Goal: Task Accomplishment & Management: Manage account settings

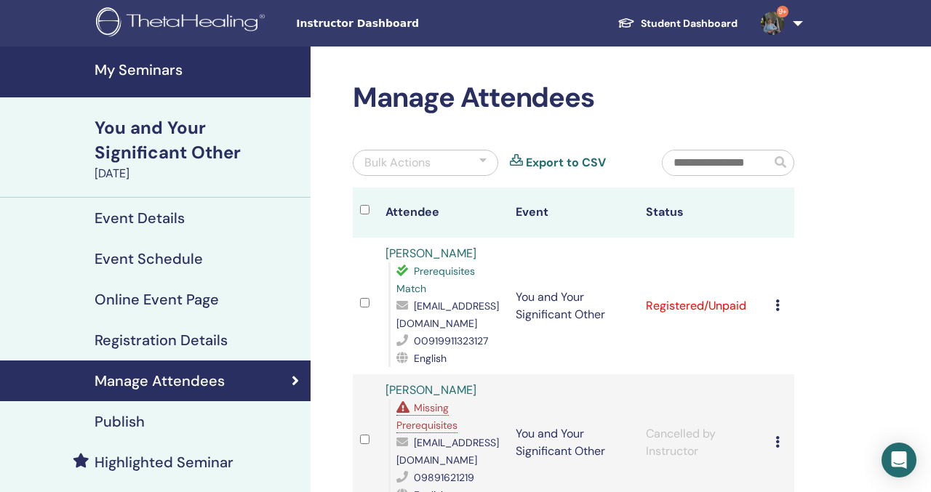
click at [161, 61] on h4 "My Seminars" at bounding box center [198, 69] width 207 height 17
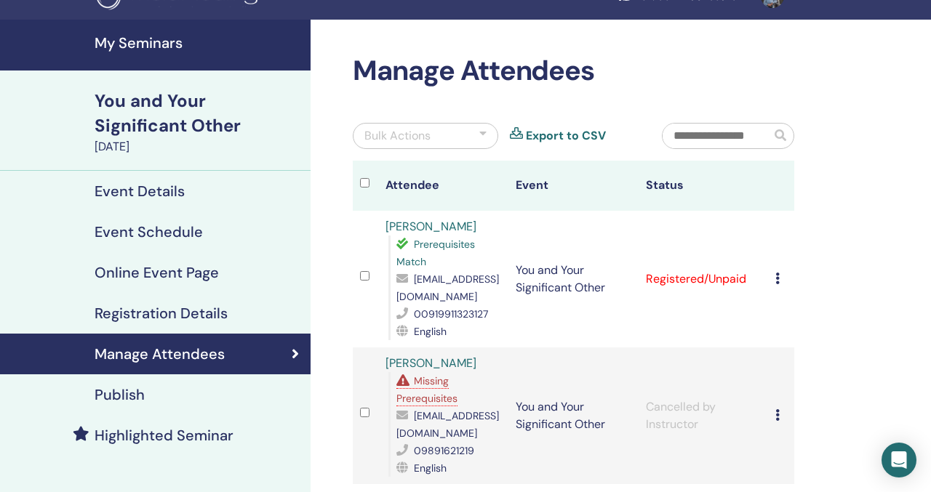
scroll to position [32, 0]
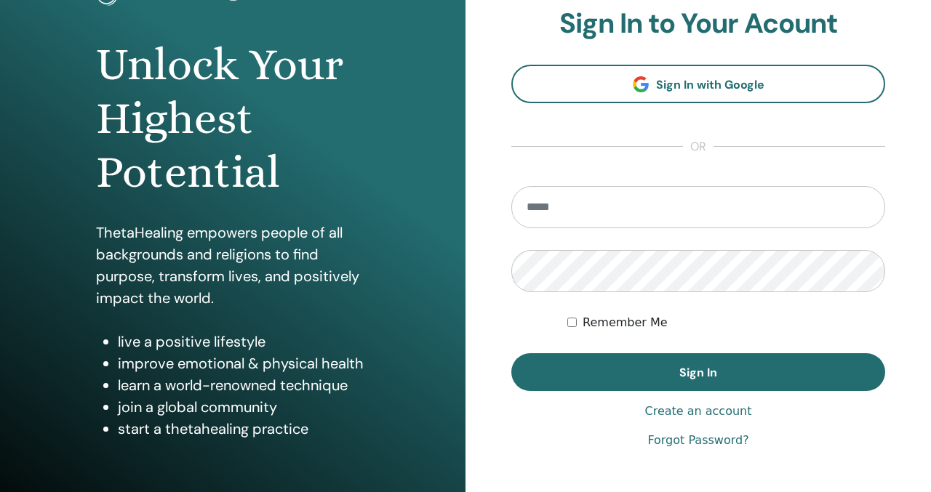
scroll to position [146, 0]
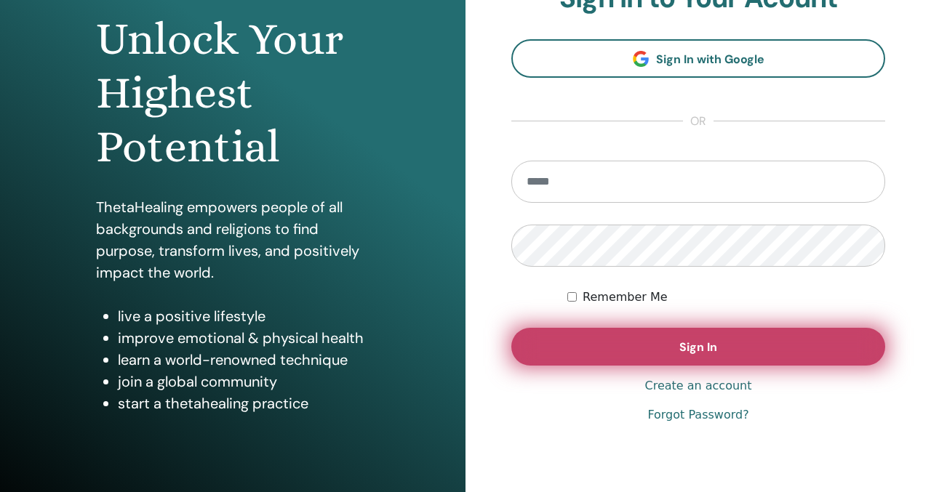
type input "**********"
click at [720, 354] on button "Sign In" at bounding box center [698, 347] width 374 height 38
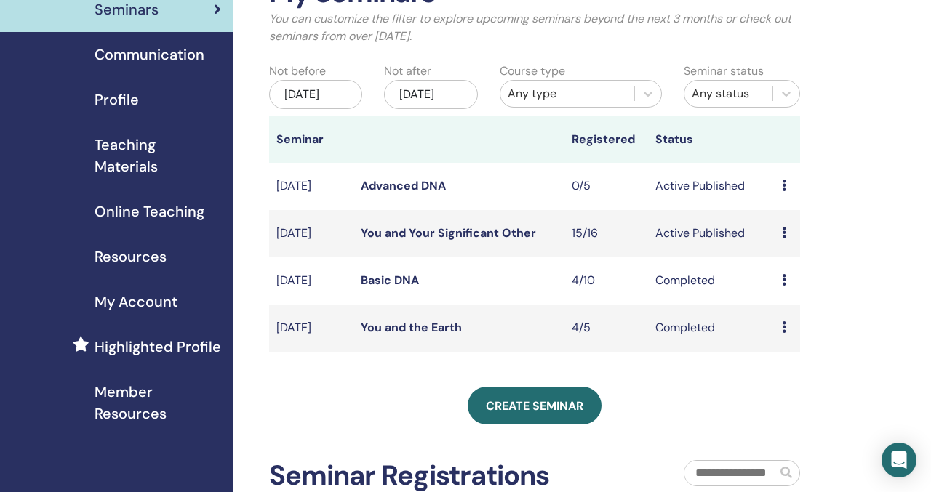
scroll to position [114, 0]
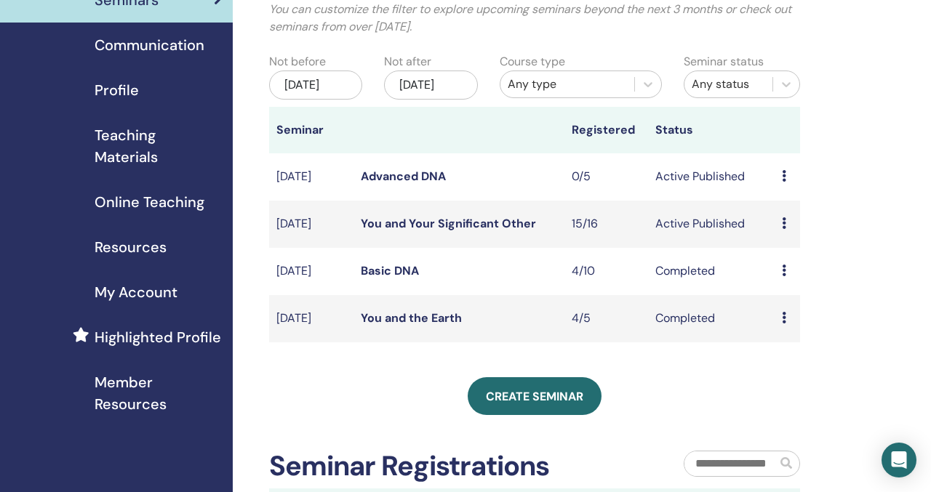
click at [480, 231] on link "You and Your Significant Other" at bounding box center [448, 223] width 175 height 15
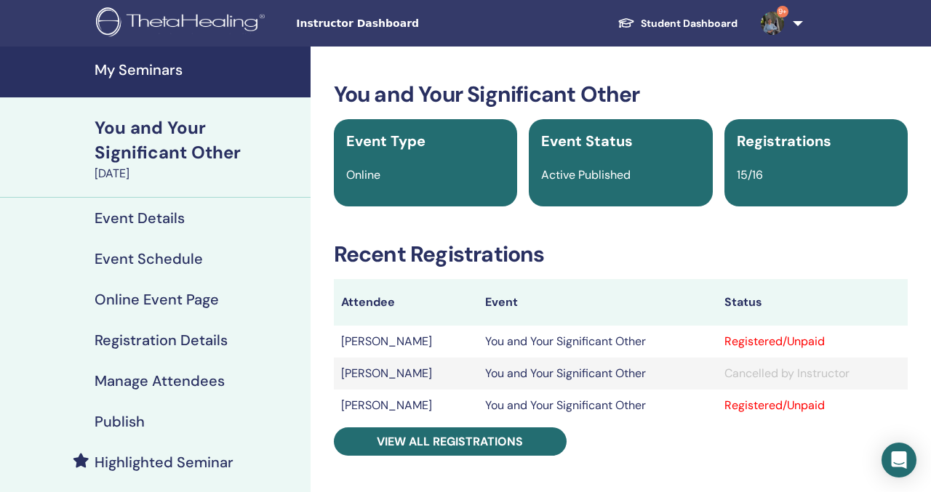
scroll to position [59, 0]
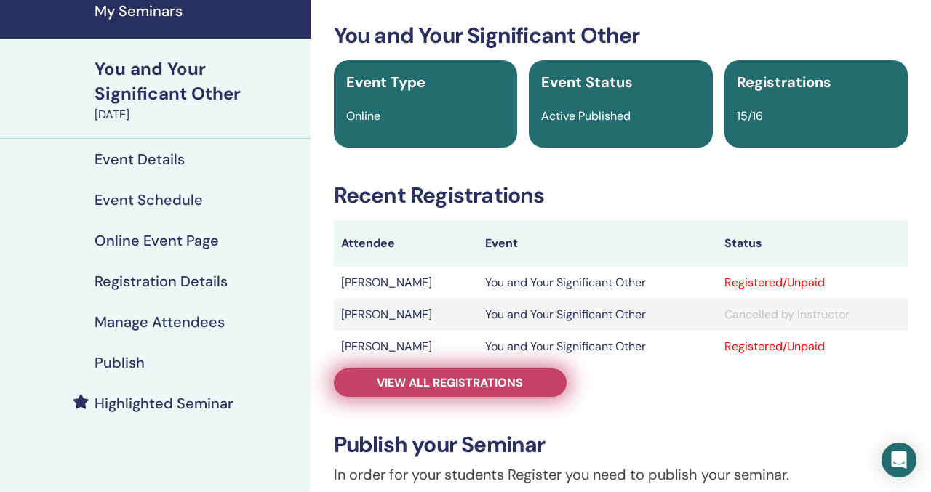
click at [536, 382] on link "View all registrations" at bounding box center [450, 383] width 233 height 28
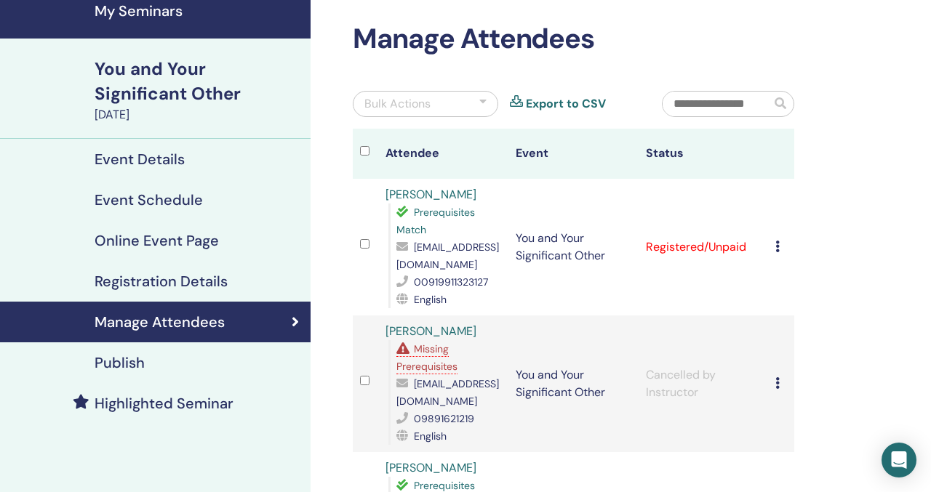
click at [778, 241] on icon at bounding box center [777, 247] width 4 height 12
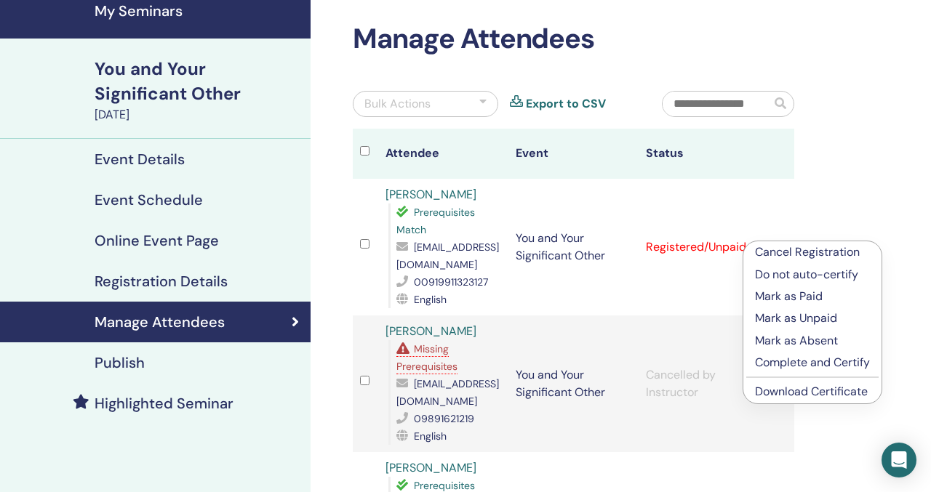
click at [806, 362] on p "Complete and Certify" at bounding box center [812, 362] width 115 height 17
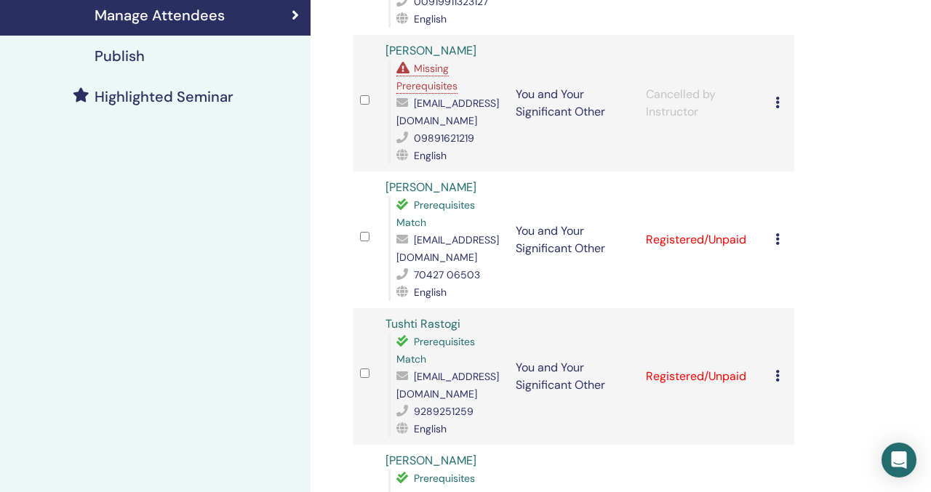
scroll to position [383, 0]
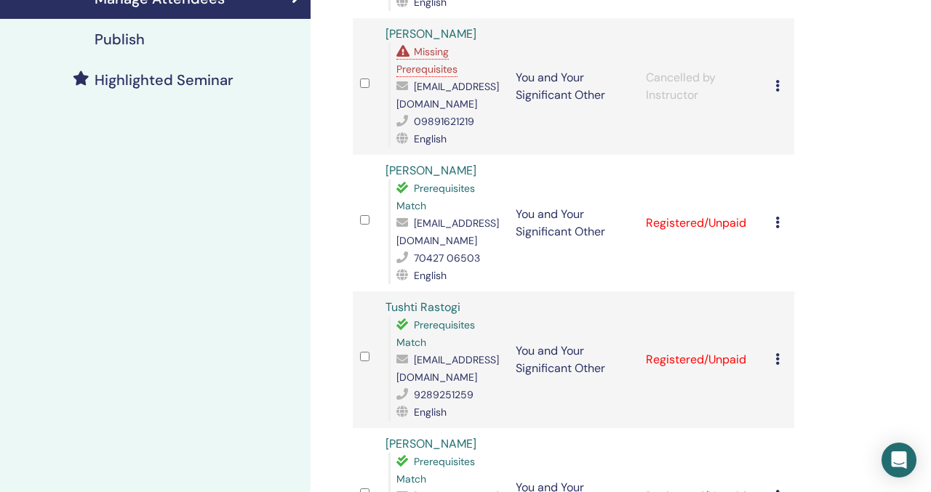
click at [777, 222] on icon at bounding box center [777, 223] width 4 height 12
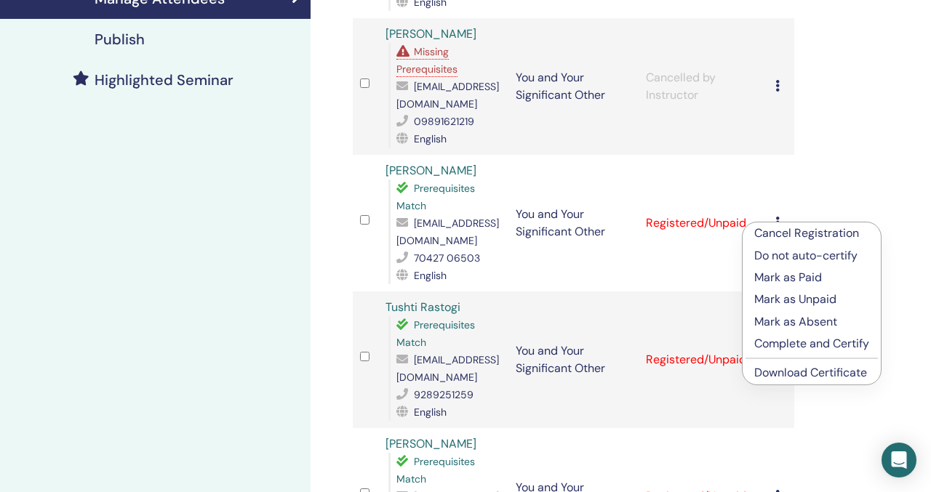
click at [788, 348] on p "Complete and Certify" at bounding box center [811, 343] width 115 height 17
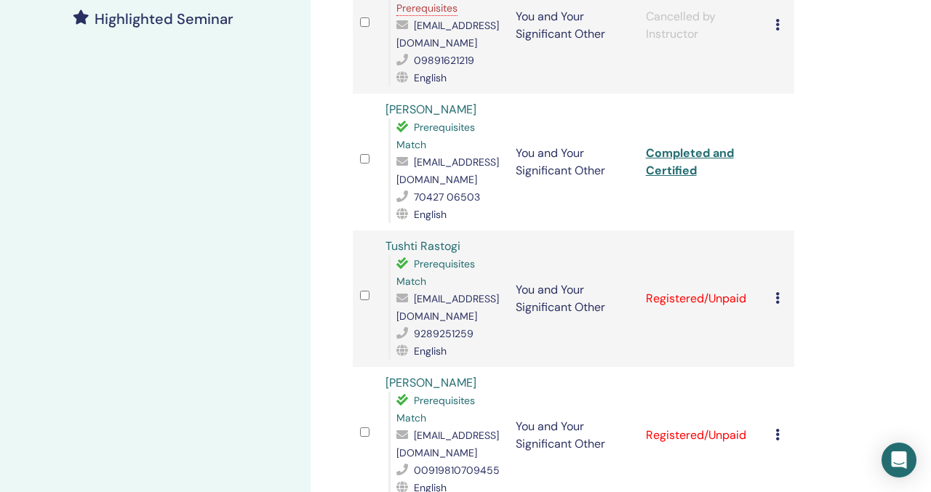
scroll to position [447, 0]
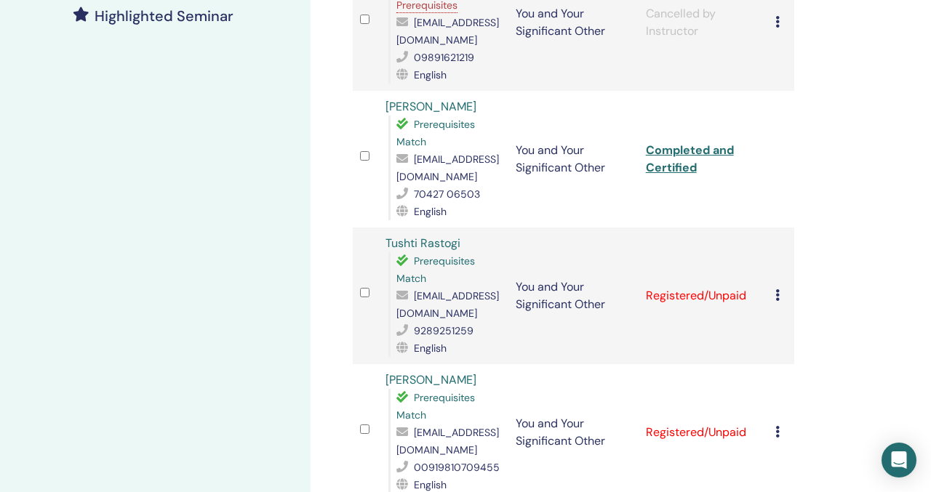
click at [778, 294] on icon at bounding box center [777, 295] width 4 height 12
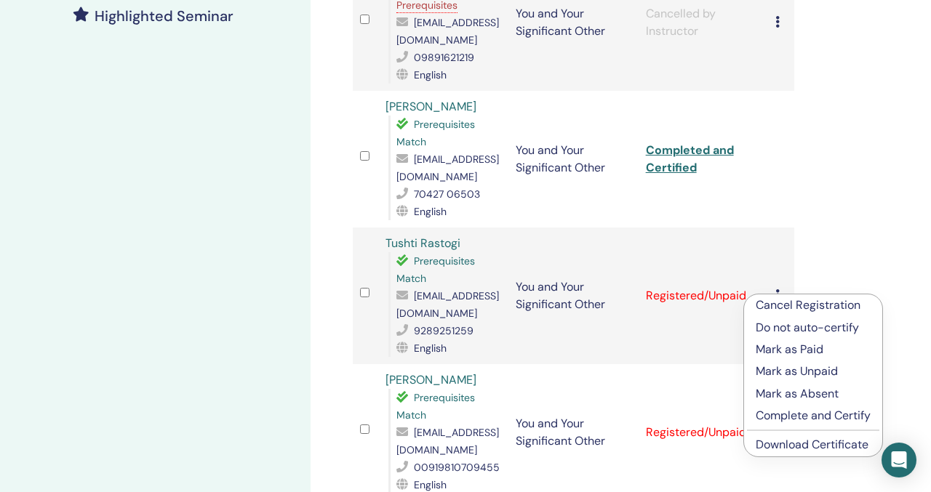
click at [795, 418] on p "Complete and Certify" at bounding box center [813, 415] width 115 height 17
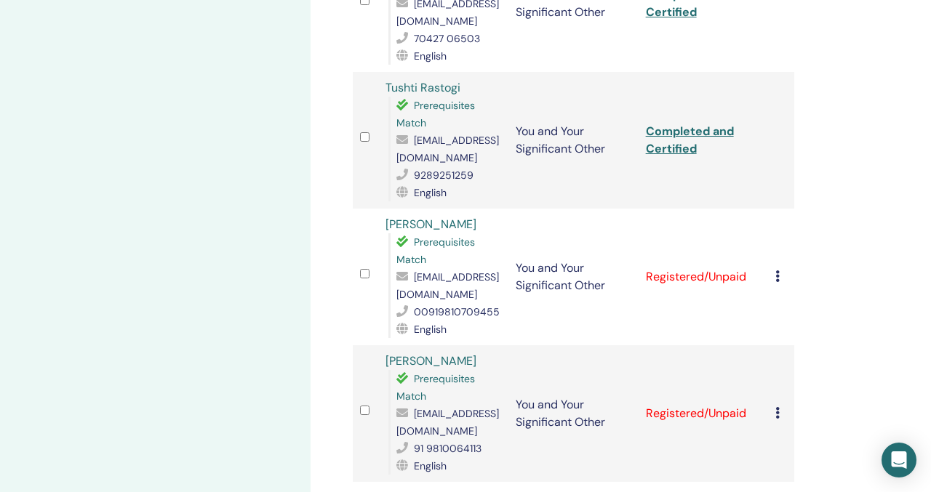
scroll to position [632, 0]
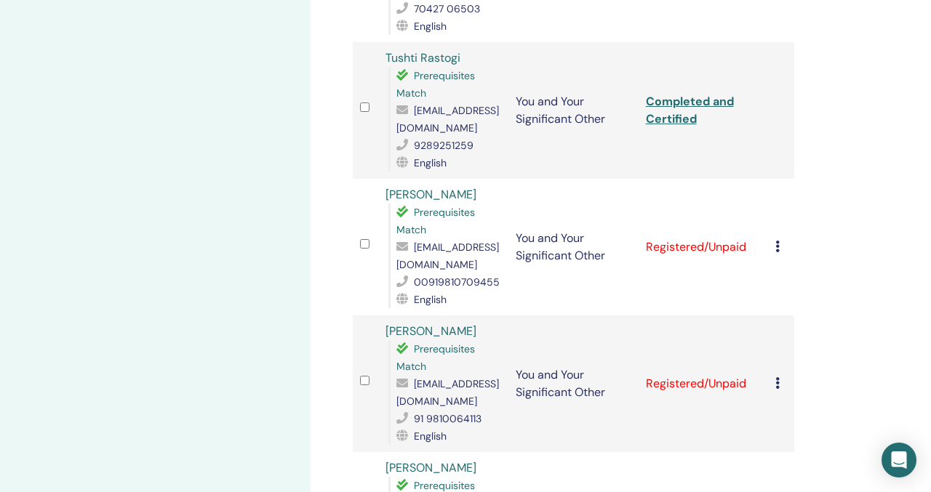
click at [778, 249] on icon at bounding box center [777, 247] width 4 height 12
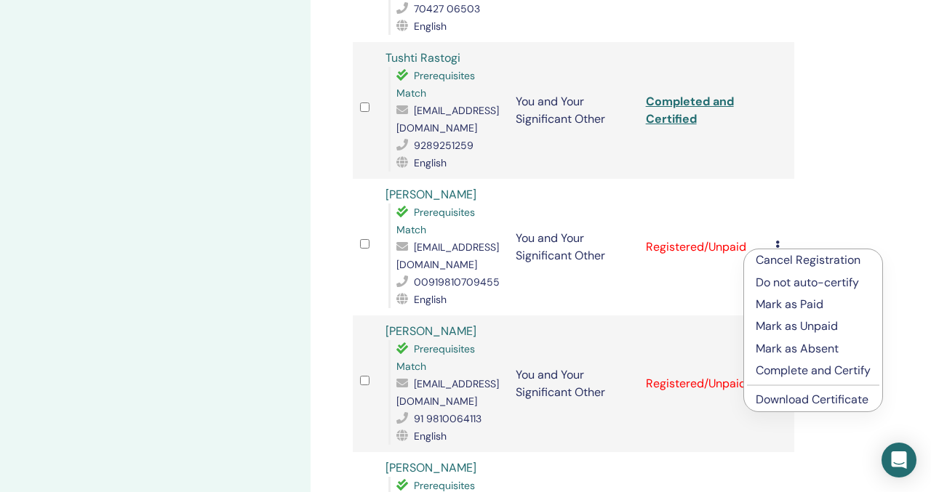
click at [788, 371] on p "Complete and Certify" at bounding box center [813, 370] width 115 height 17
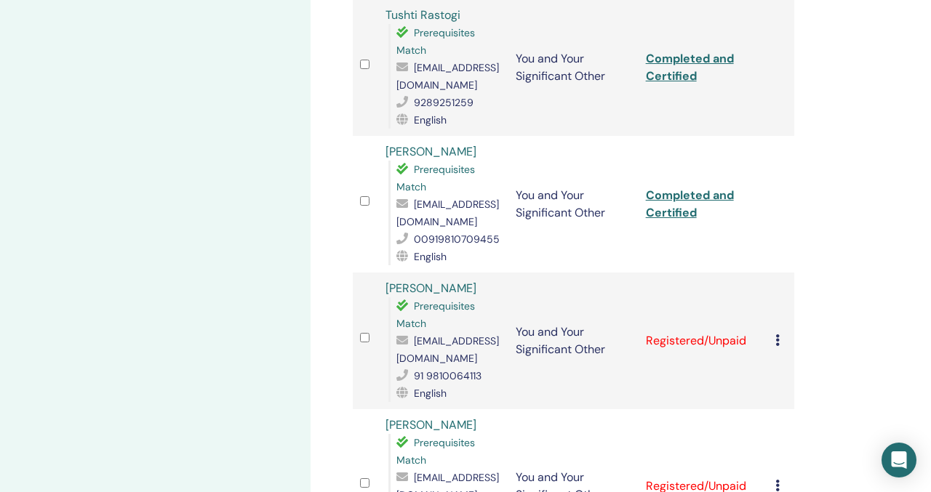
scroll to position [693, 0]
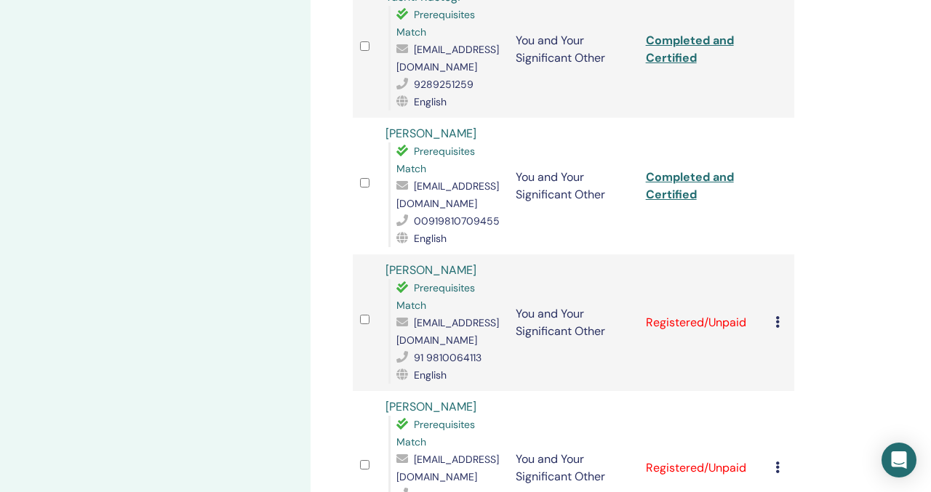
click at [778, 321] on icon at bounding box center [777, 322] width 4 height 12
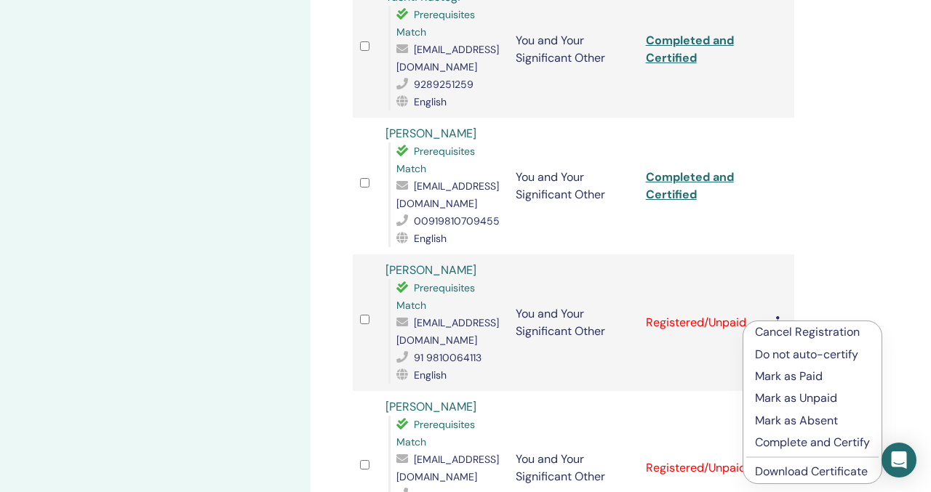
click at [787, 448] on p "Complete and Certify" at bounding box center [812, 442] width 115 height 17
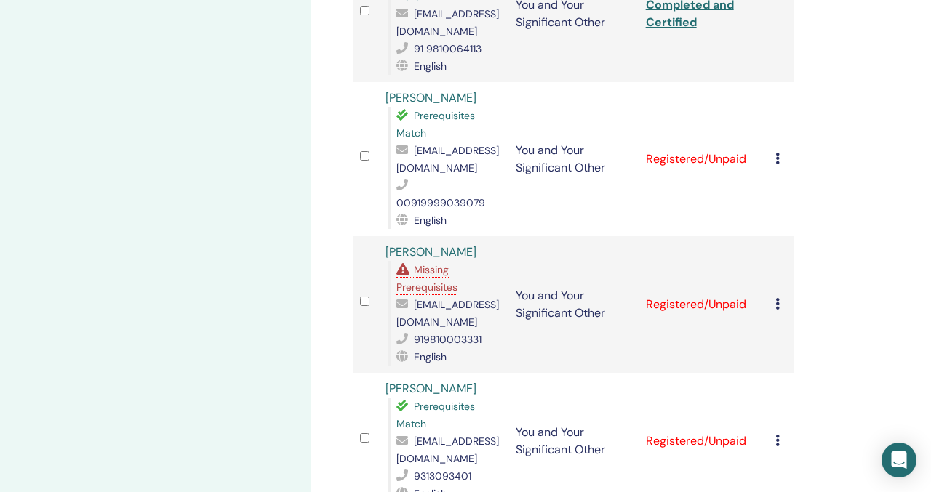
scroll to position [1041, 0]
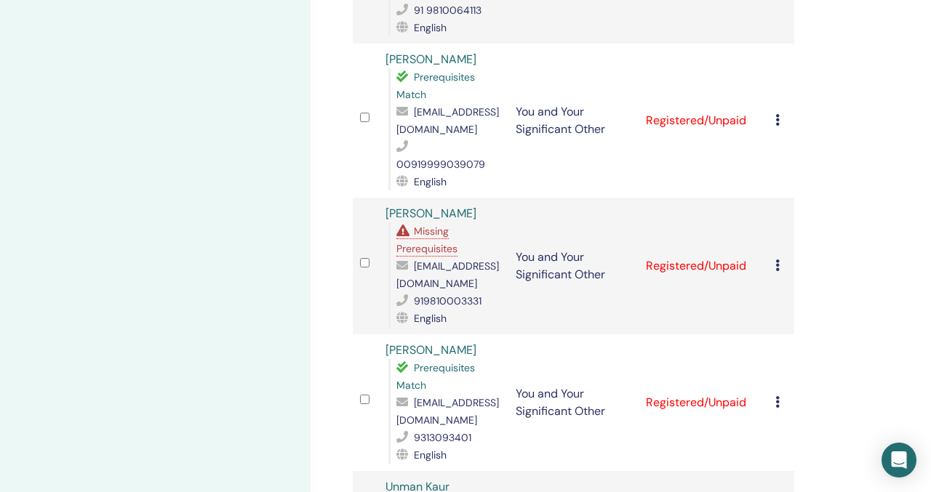
click at [778, 116] on icon at bounding box center [777, 120] width 4 height 12
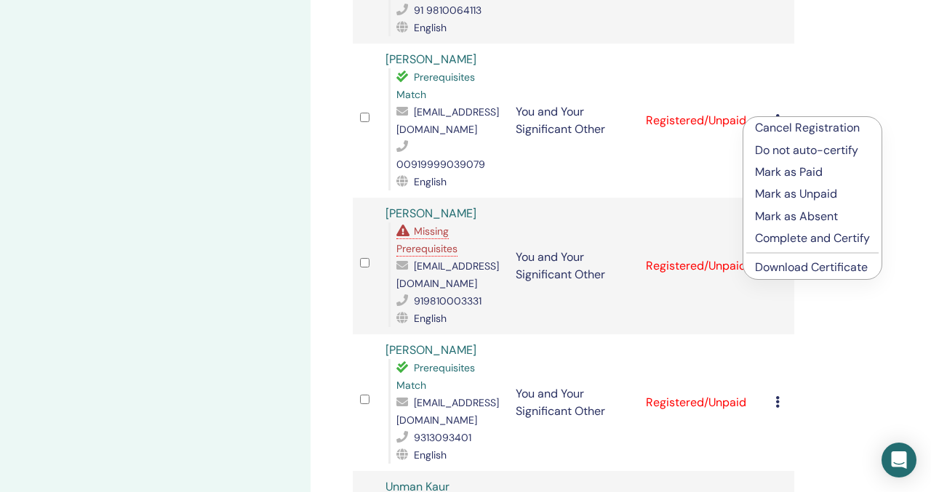
click at [776, 237] on p "Complete and Certify" at bounding box center [812, 238] width 115 height 17
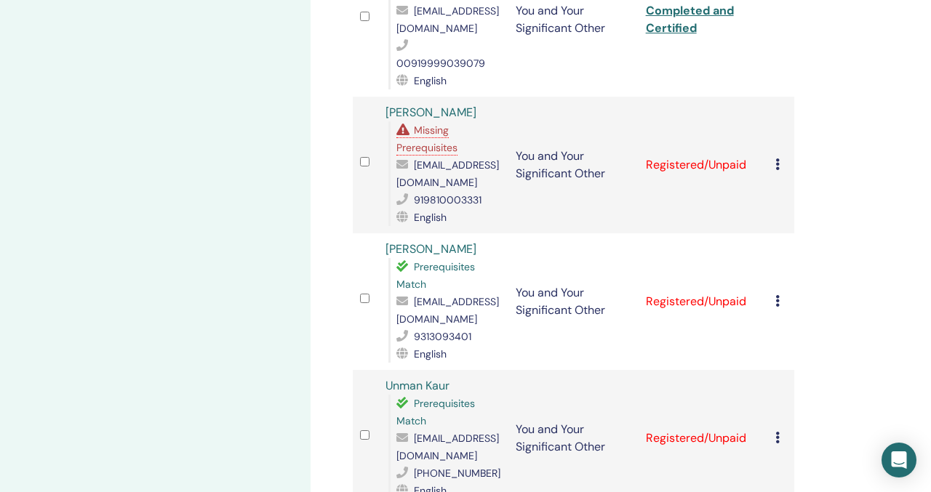
scroll to position [1169, 0]
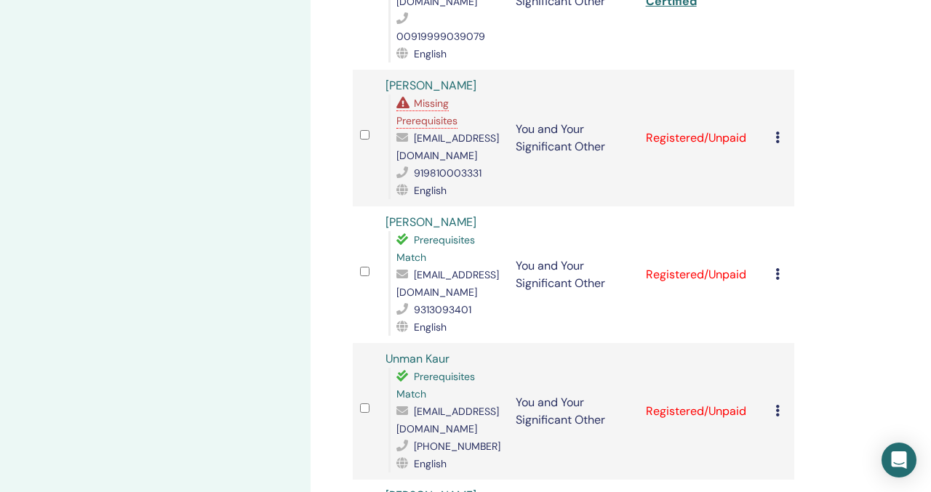
click at [775, 142] on icon at bounding box center [777, 138] width 4 height 12
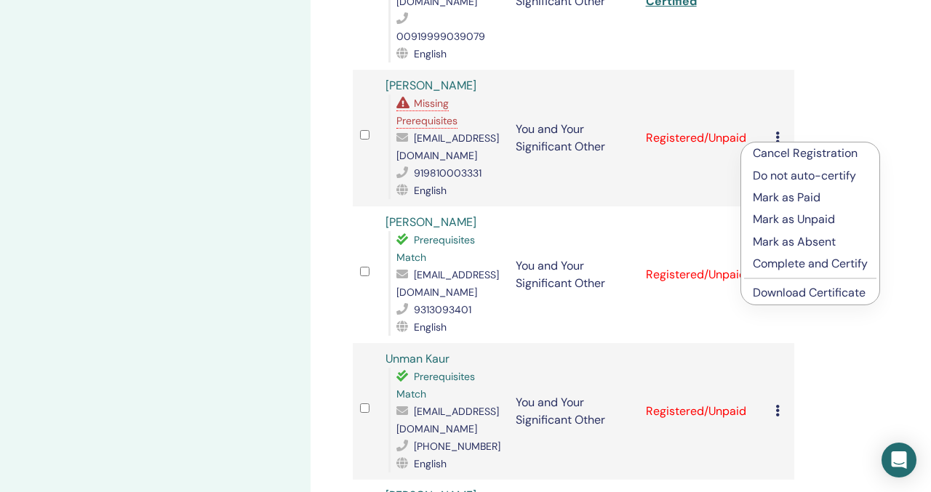
click at [787, 267] on p "Complete and Certify" at bounding box center [810, 263] width 115 height 17
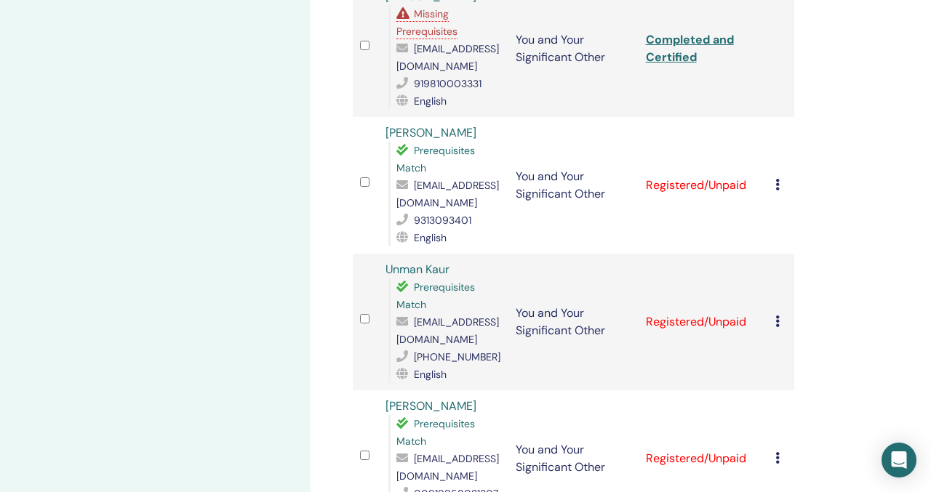
scroll to position [1282, 0]
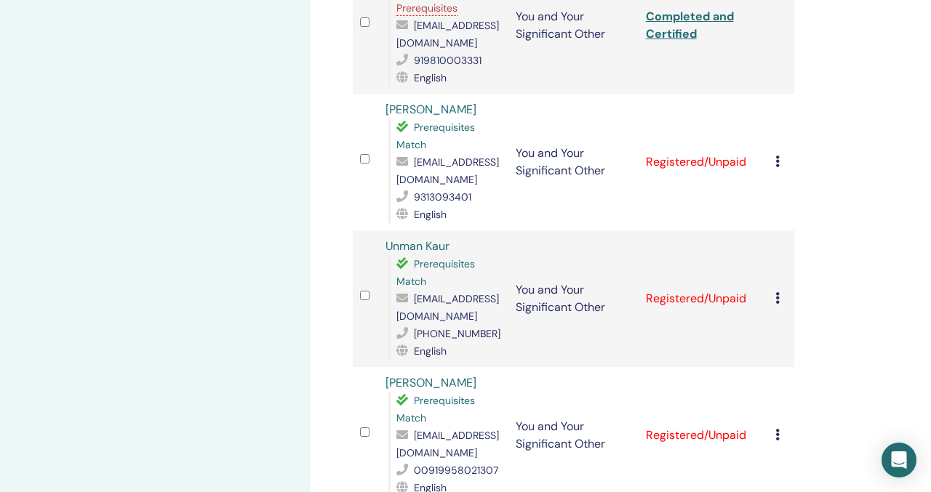
click at [775, 167] on icon at bounding box center [777, 162] width 4 height 12
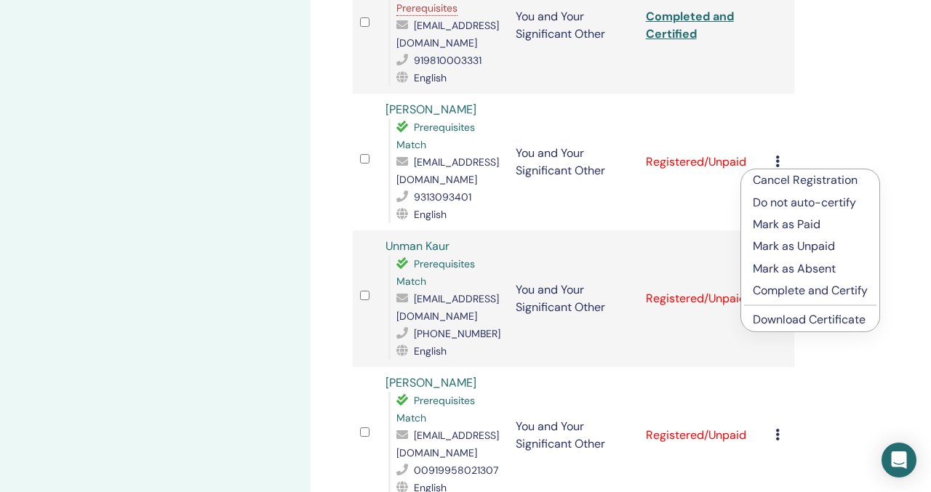
click at [782, 289] on p "Complete and Certify" at bounding box center [810, 290] width 115 height 17
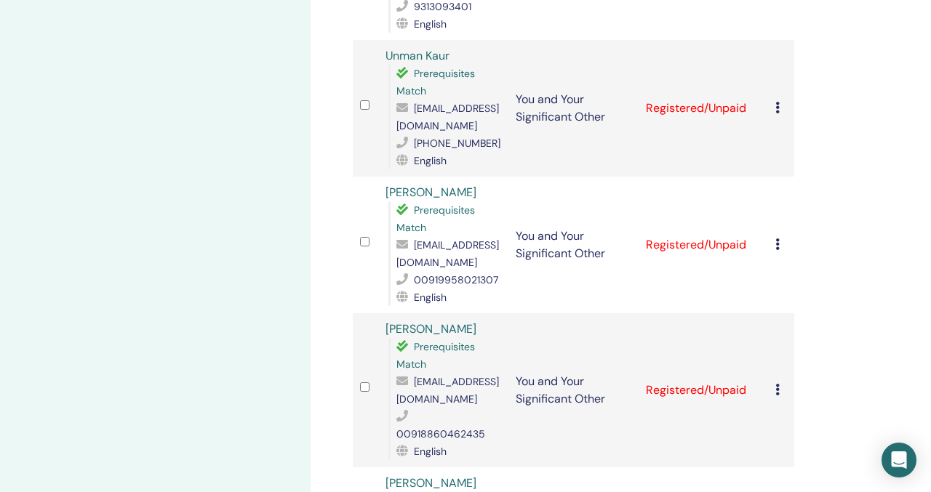
scroll to position [1477, 0]
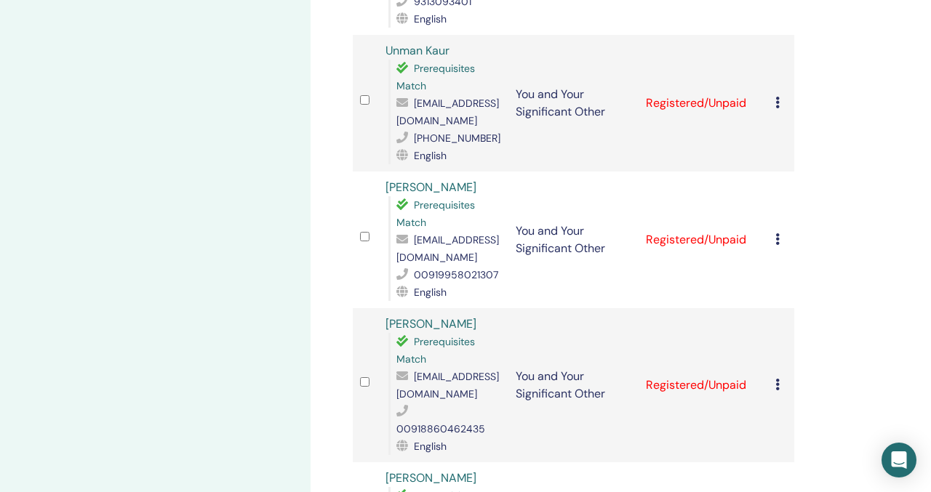
click at [778, 108] on icon at bounding box center [777, 103] width 4 height 12
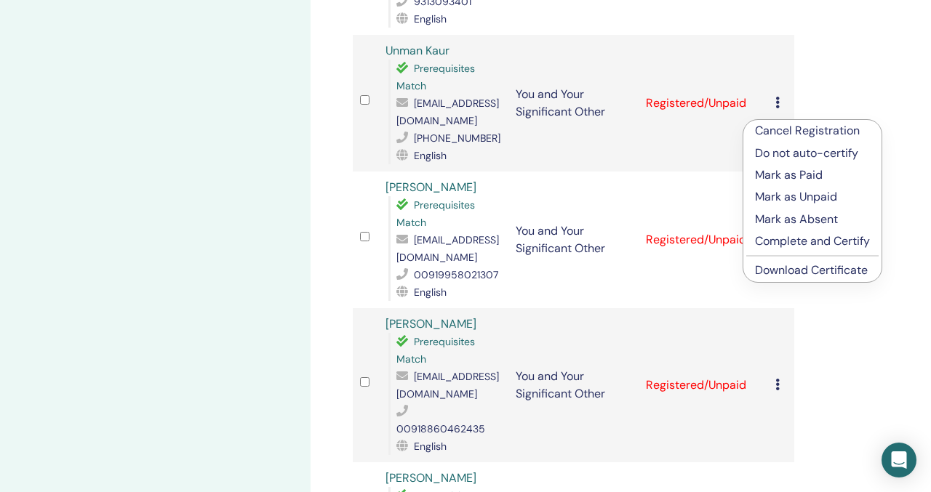
click at [789, 241] on p "Complete and Certify" at bounding box center [812, 241] width 115 height 17
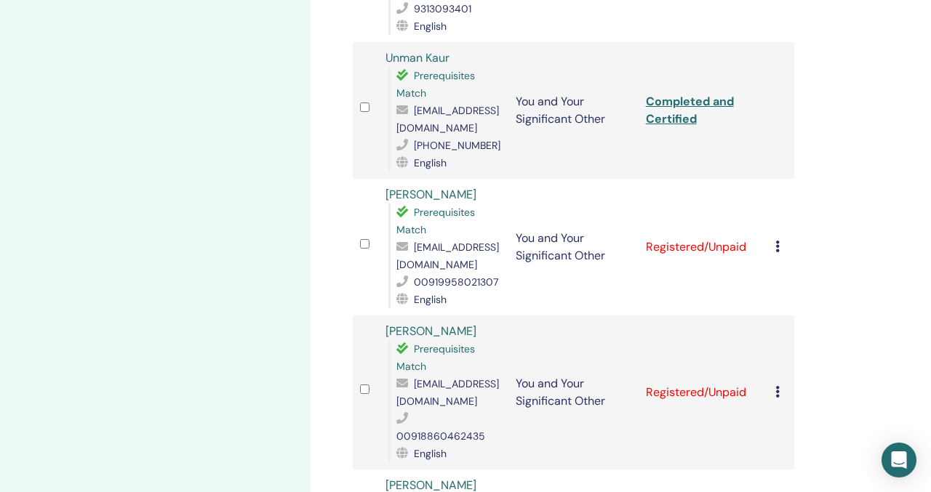
scroll to position [1469, 0]
click at [775, 253] on icon at bounding box center [777, 247] width 4 height 12
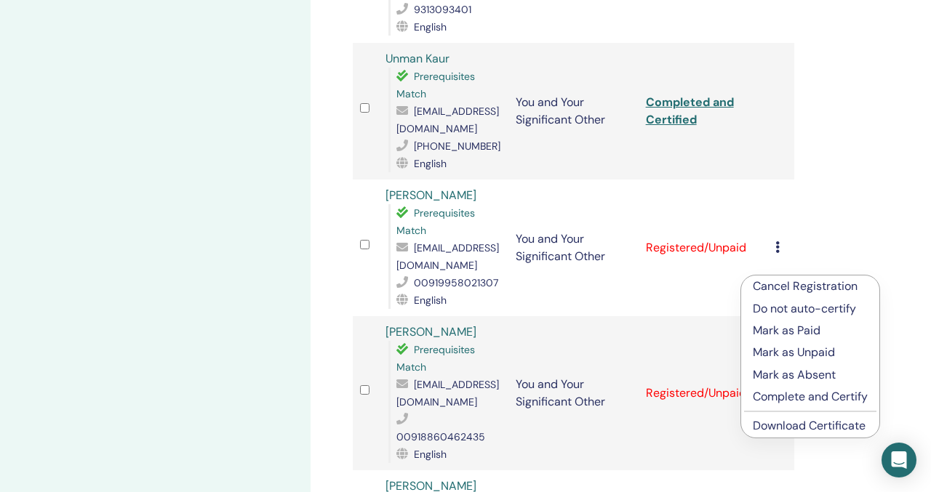
click at [775, 395] on p "Complete and Certify" at bounding box center [810, 396] width 115 height 17
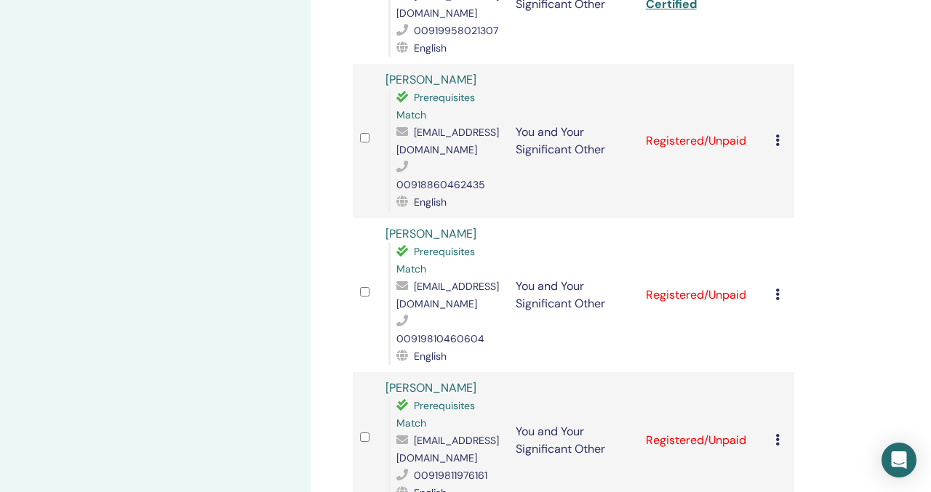
scroll to position [1732, 0]
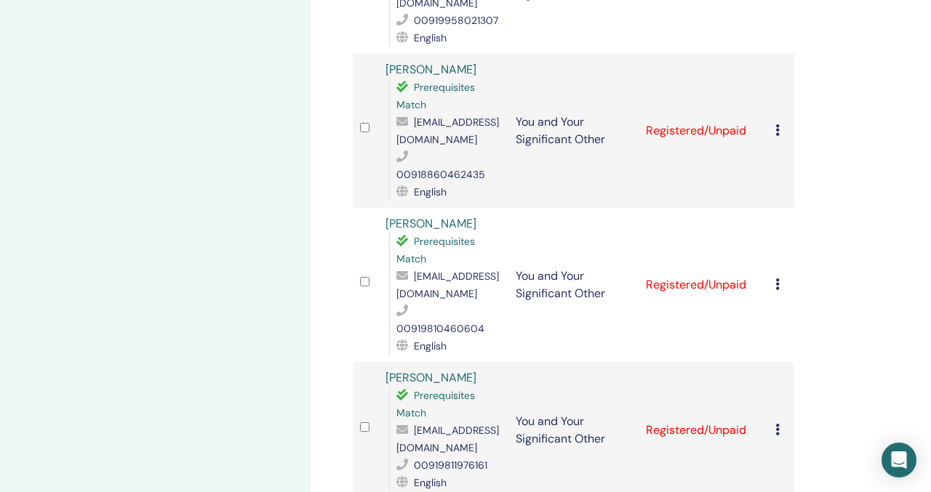
click at [776, 136] on icon at bounding box center [777, 130] width 4 height 12
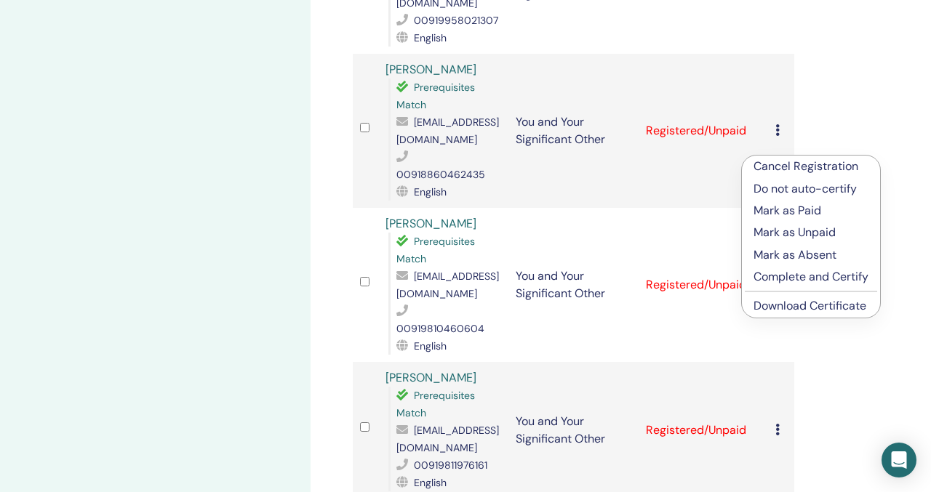
click at [778, 277] on p "Complete and Certify" at bounding box center [811, 276] width 115 height 17
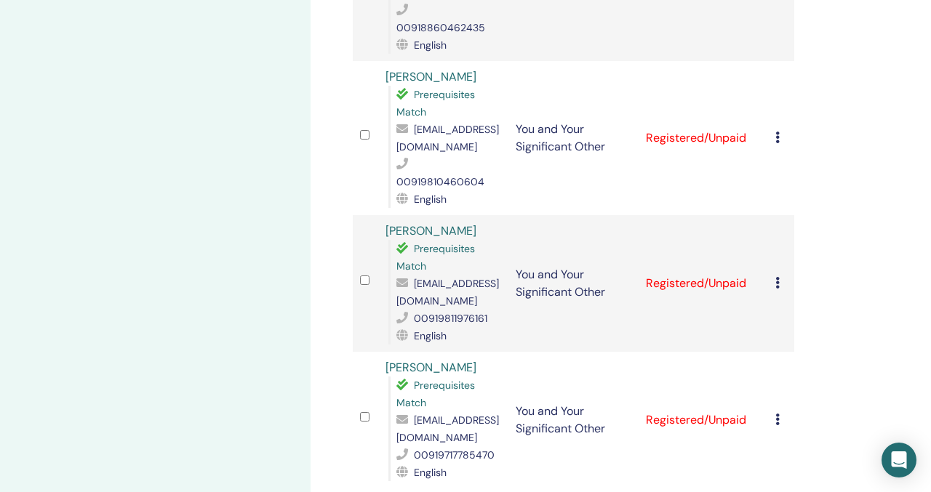
scroll to position [1829, 0]
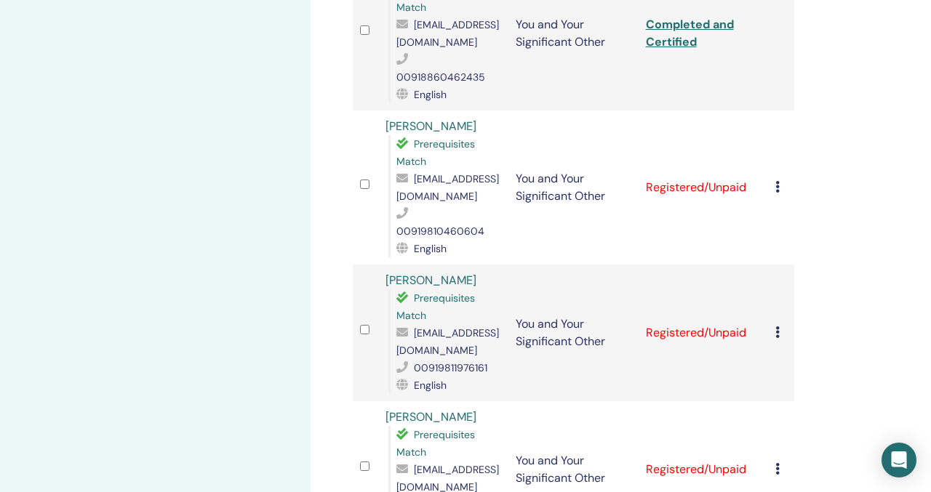
click at [778, 193] on icon at bounding box center [777, 187] width 4 height 12
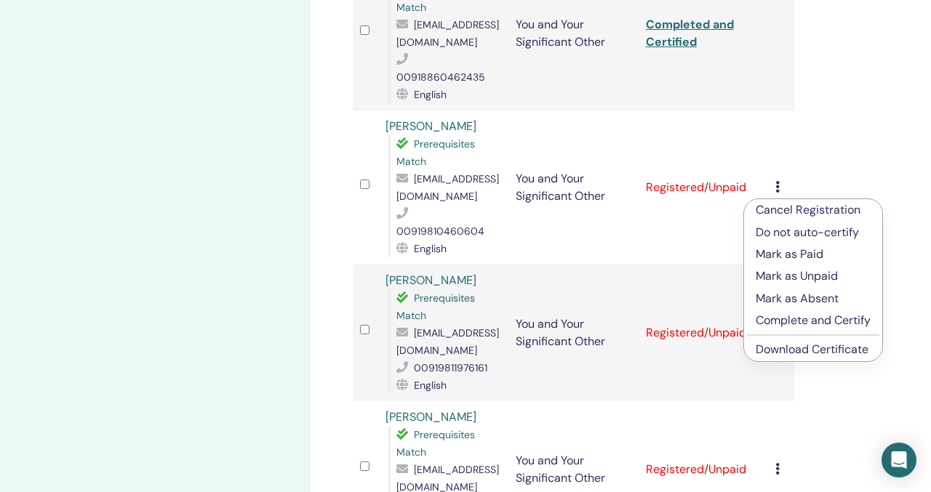
click at [786, 316] on p "Complete and Certify" at bounding box center [813, 320] width 115 height 17
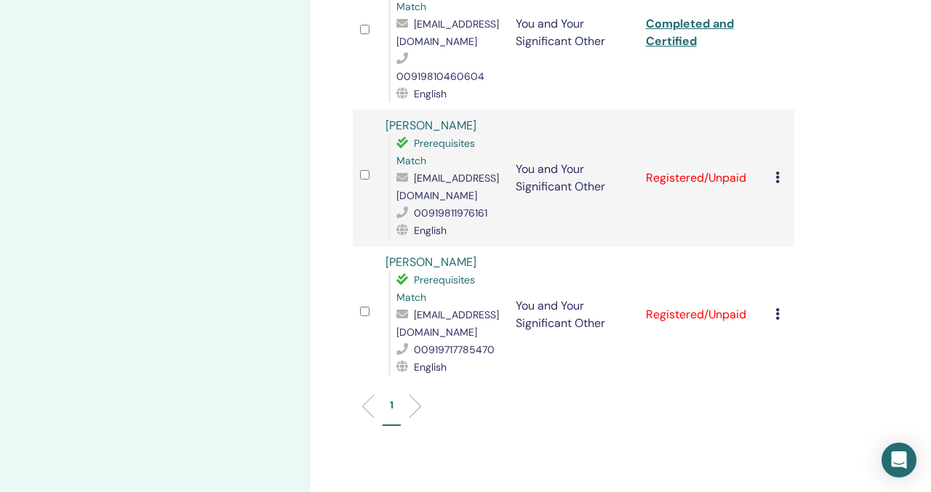
scroll to position [1990, 0]
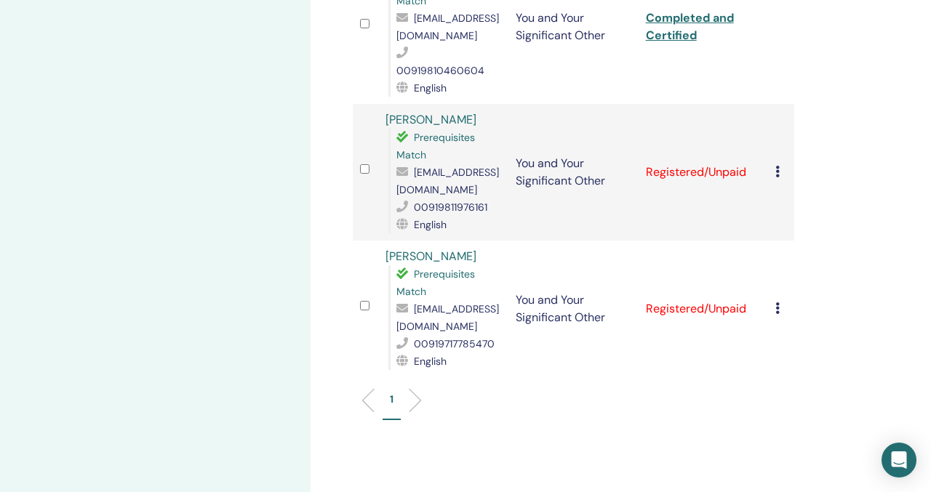
click at [778, 173] on icon at bounding box center [777, 172] width 4 height 12
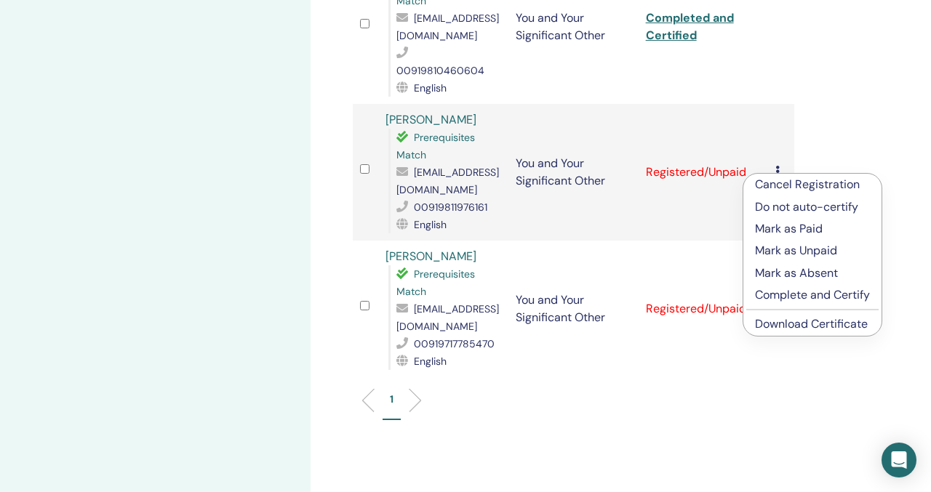
click at [791, 292] on p "Complete and Certify" at bounding box center [812, 295] width 115 height 17
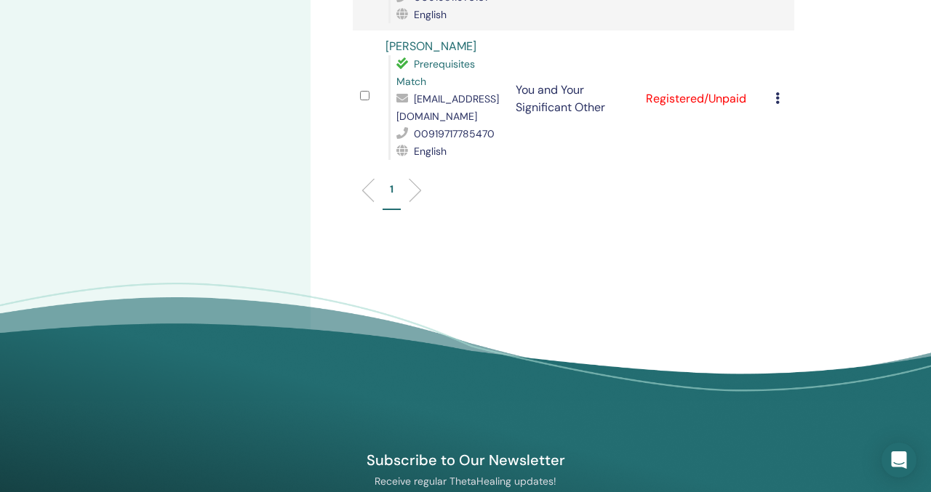
scroll to position [2181, 0]
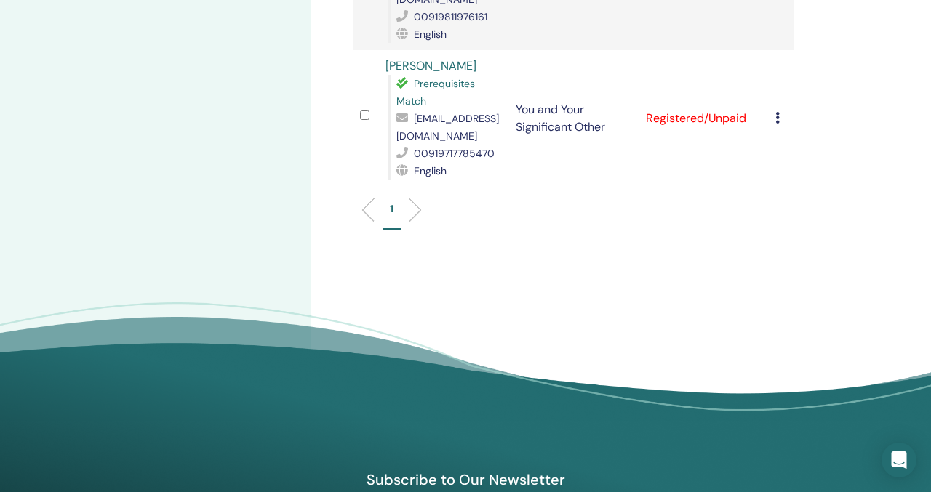
click at [777, 113] on icon at bounding box center [777, 118] width 4 height 12
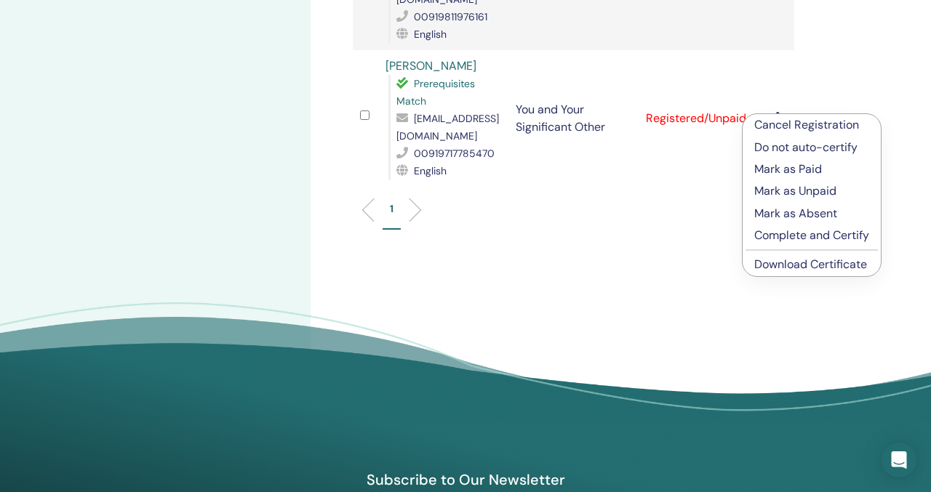
click at [801, 236] on p "Complete and Certify" at bounding box center [811, 235] width 115 height 17
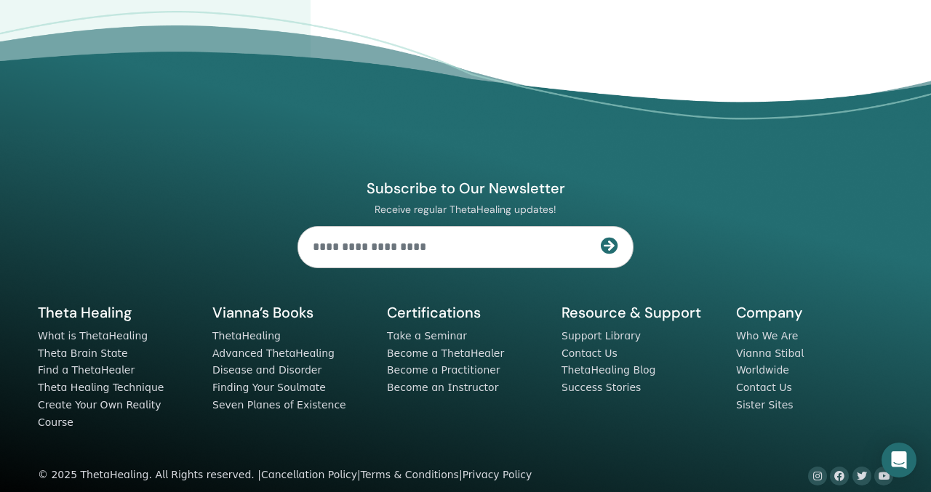
scroll to position [2442, 0]
